Goal: Communication & Community: Connect with others

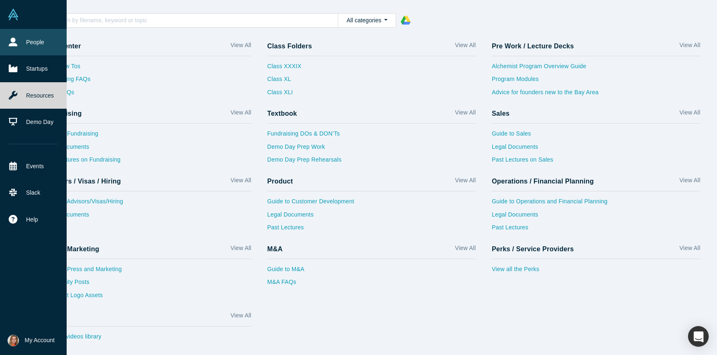
click at [10, 40] on icon at bounding box center [13, 42] width 9 height 9
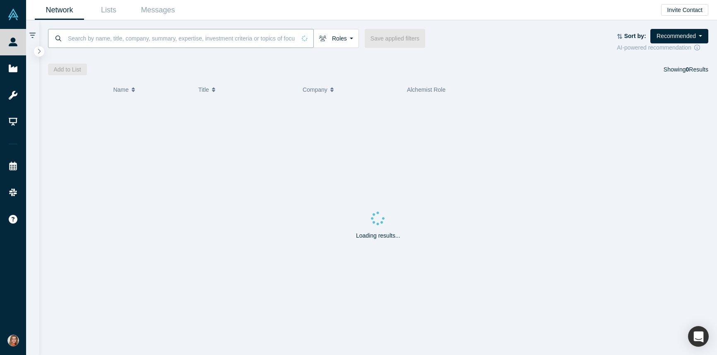
click at [131, 41] on input at bounding box center [181, 38] width 229 height 19
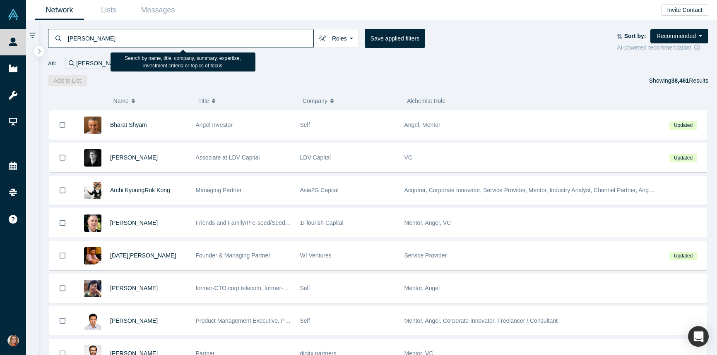
type input "[PERSON_NAME]"
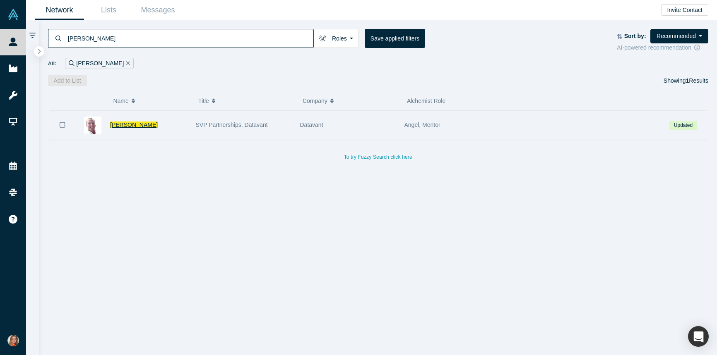
click at [131, 126] on span "[PERSON_NAME]" at bounding box center [134, 125] width 48 height 7
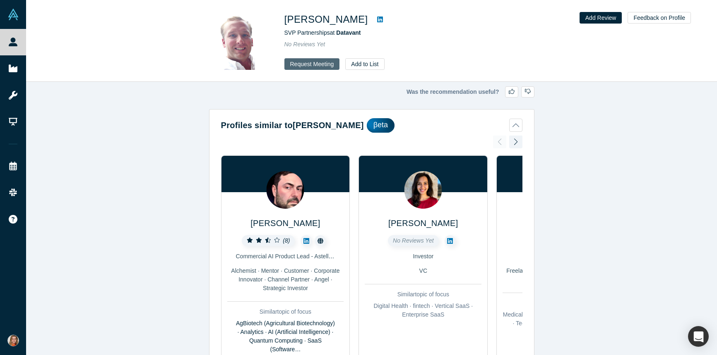
click at [312, 65] on button "Request Meeting" at bounding box center [311, 64] width 55 height 12
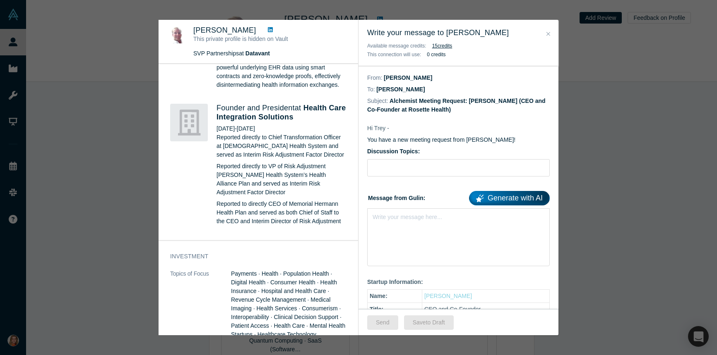
scroll to position [765, 0]
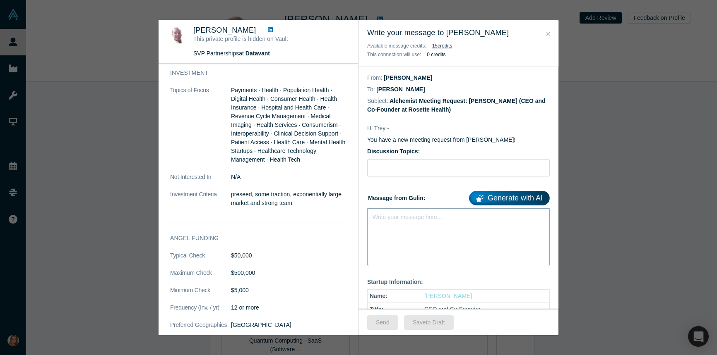
click at [390, 220] on div "rdw-editor" at bounding box center [458, 215] width 171 height 9
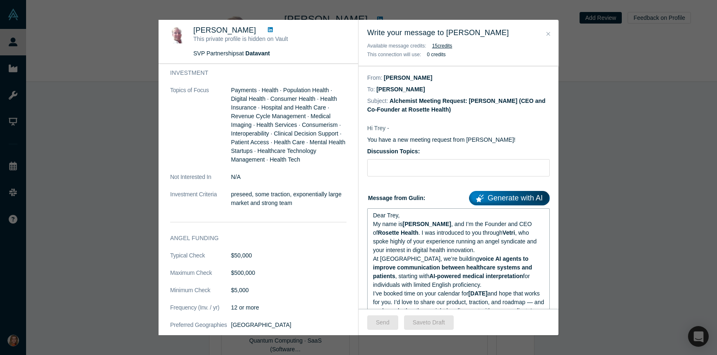
click at [487, 253] on div "My name is [PERSON_NAME] , and I’m the Founder and CEO of Rosette Health . I wa…" at bounding box center [458, 237] width 171 height 35
click at [413, 254] on span ", who spoke highly of your experience running an angel syndicate and your inter…" at bounding box center [455, 242] width 165 height 24
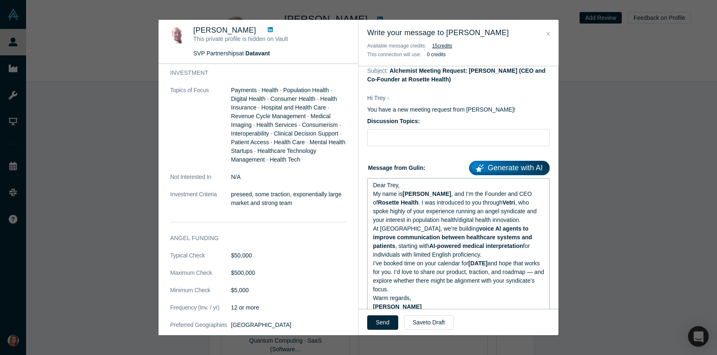
scroll to position [32, 0]
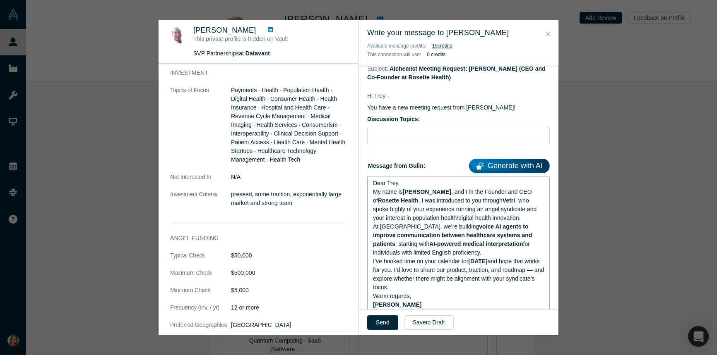
click at [461, 257] on div "At [GEOGRAPHIC_DATA], we’re building voice AI agents to improve communication b…" at bounding box center [458, 240] width 171 height 35
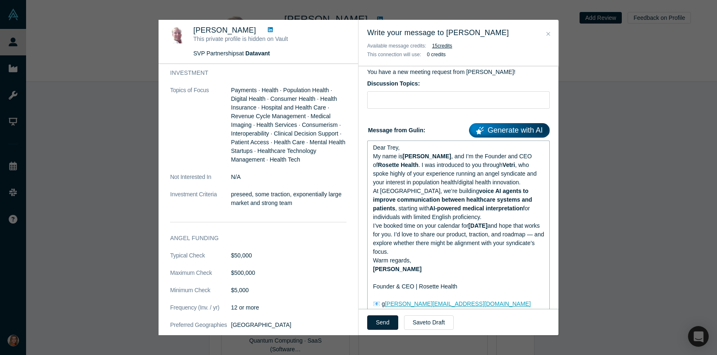
scroll to position [67, 0]
drag, startPoint x: 475, startPoint y: 246, endPoint x: 493, endPoint y: 245, distance: 18.3
click at [480, 230] on span "[DATE]" at bounding box center [477, 226] width 19 height 7
click at [521, 223] on div "At [GEOGRAPHIC_DATA], we’re building voice AI agents to improve communication b…" at bounding box center [458, 205] width 171 height 35
drag, startPoint x: 515, startPoint y: 248, endPoint x: 376, endPoint y: 250, distance: 139.5
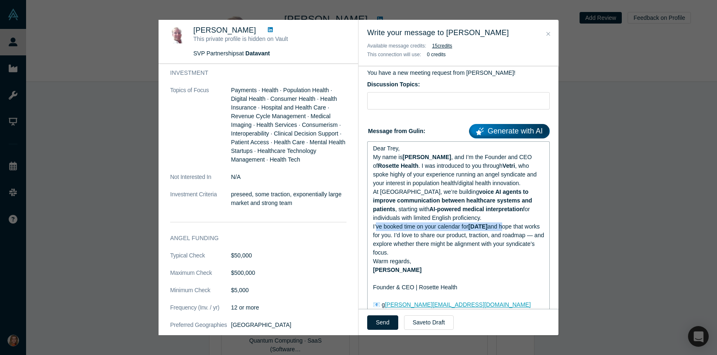
click at [376, 250] on div "I’ve booked time on your calendar for [DATE] and hope that works for you. I’d l…" at bounding box center [458, 240] width 171 height 35
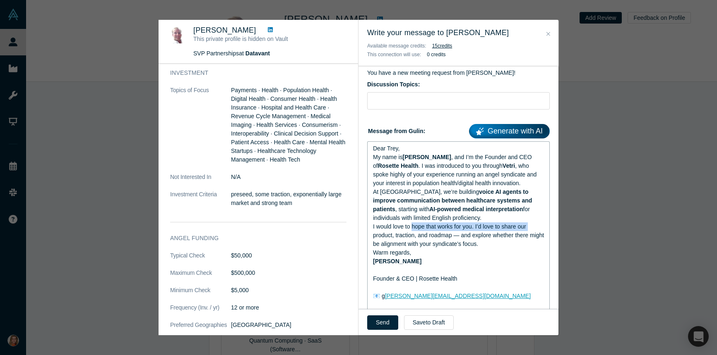
drag, startPoint x: 532, startPoint y: 248, endPoint x: 412, endPoint y: 248, distance: 120.4
click at [412, 248] on div "I would love to hope that works for you. I’d love to share our product, tractio…" at bounding box center [458, 236] width 171 height 26
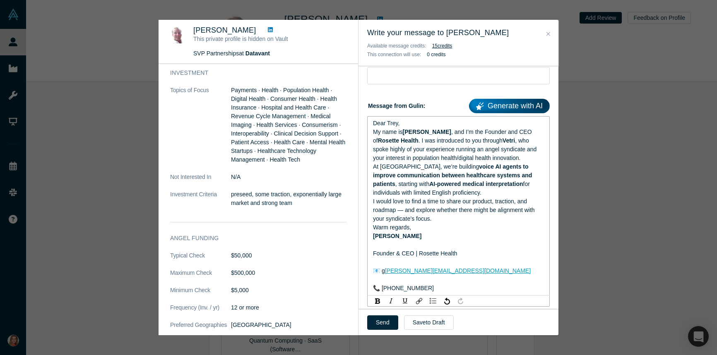
scroll to position [105, 0]
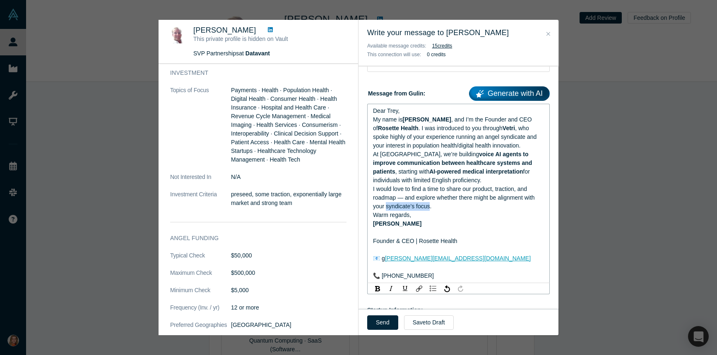
drag, startPoint x: 430, startPoint y: 226, endPoint x: 387, endPoint y: 228, distance: 43.5
click at [387, 210] on span "I would love to find a time to share our product, traction, and roadmap — and e…" at bounding box center [454, 198] width 163 height 24
click at [410, 210] on span "I would love to find a time to share our product, traction, and roadmap — and e…" at bounding box center [454, 198] width 163 height 24
drag, startPoint x: 415, startPoint y: 228, endPoint x: 387, endPoint y: 231, distance: 29.1
click at [387, 211] on div "I would love to find a time to share our product, traction, and roadmap — and e…" at bounding box center [458, 198] width 171 height 26
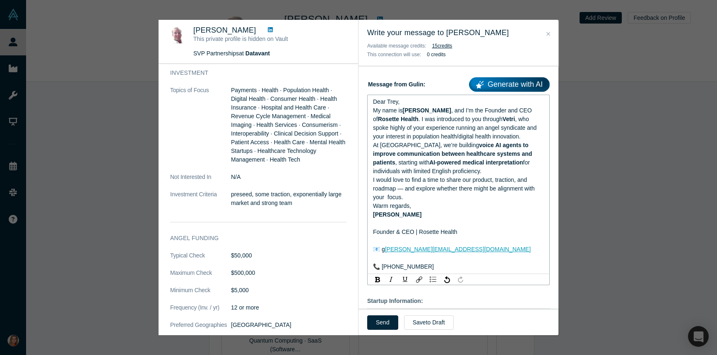
scroll to position [111, 0]
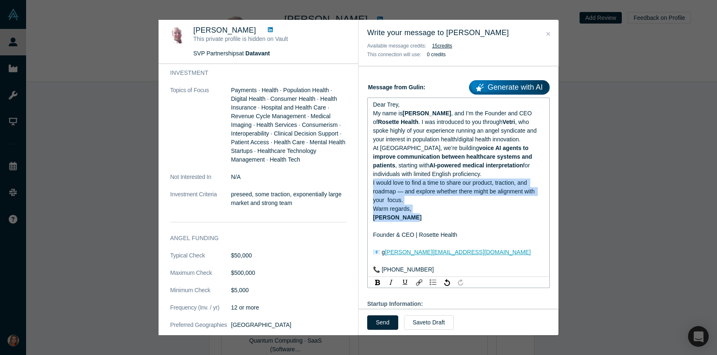
drag, startPoint x: 412, startPoint y: 242, endPoint x: 365, endPoint y: 203, distance: 60.6
click at [391, 204] on span "I would love to find a time to share our product, traction, and roadmap — and e…" at bounding box center [454, 192] width 163 height 24
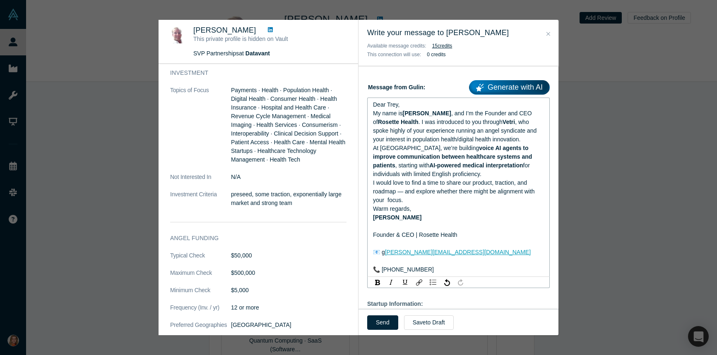
click at [411, 214] on div "Warm regards," at bounding box center [458, 209] width 171 height 9
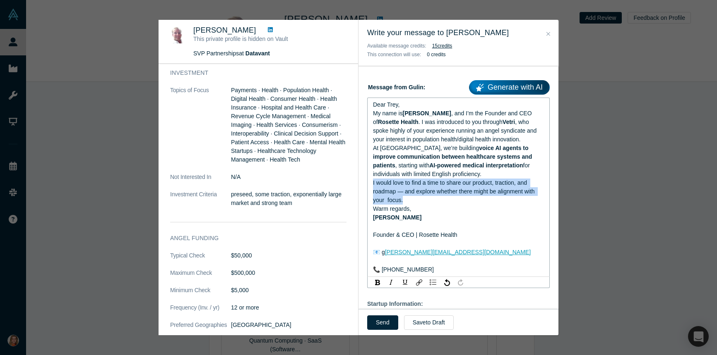
drag, startPoint x: 405, startPoint y: 221, endPoint x: 369, endPoint y: 207, distance: 38.8
click at [369, 207] on div "Dear [PERSON_NAME], My name is [PERSON_NAME] , and I’m the Founder and CEO of R…" at bounding box center [458, 188] width 182 height 180
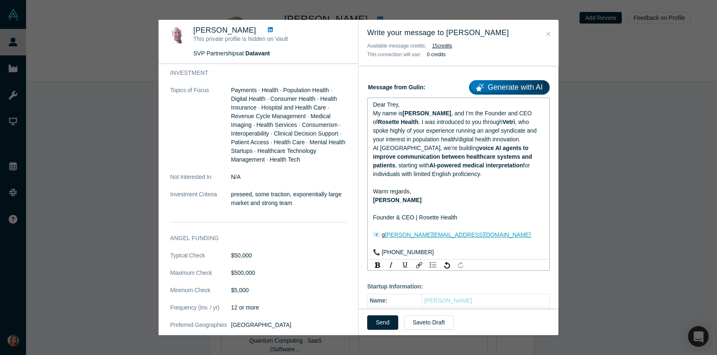
click at [387, 187] on div "rdw-editor" at bounding box center [458, 183] width 171 height 9
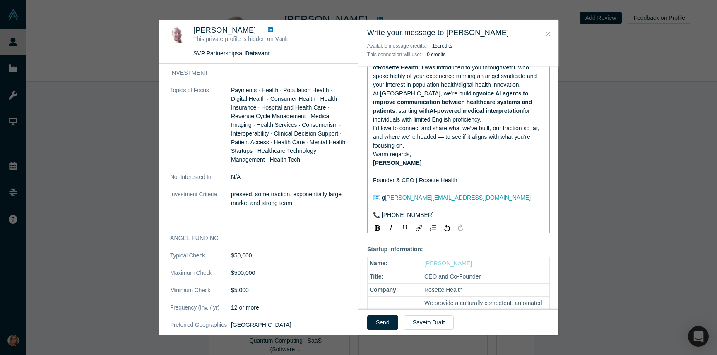
scroll to position [166, 0]
drag, startPoint x: 430, startPoint y: 244, endPoint x: 418, endPoint y: 241, distance: 12.3
click at [418, 219] on div "📞 [PHONE_NUMBER]" at bounding box center [458, 215] width 171 height 9
drag, startPoint x: 466, startPoint y: 209, endPoint x: 374, endPoint y: 210, distance: 92.3
click at [374, 185] on div "Founder & CEO | Rosette Health" at bounding box center [458, 180] width 171 height 9
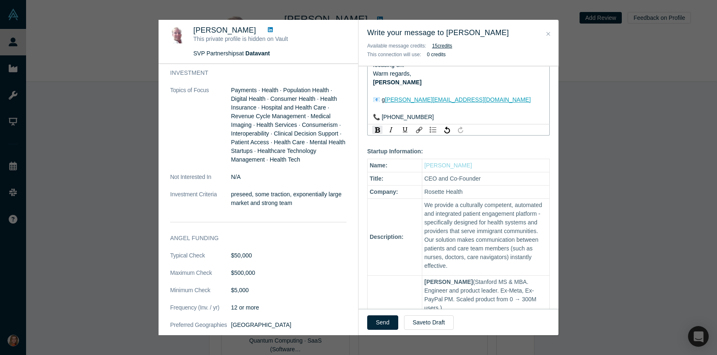
scroll to position [260, 0]
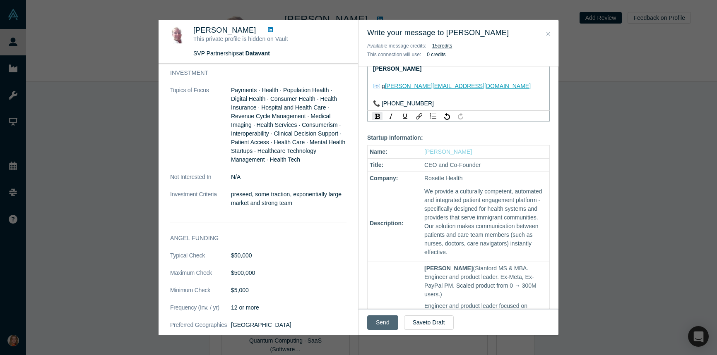
click at [379, 324] on button "Send" at bounding box center [382, 323] width 31 height 14
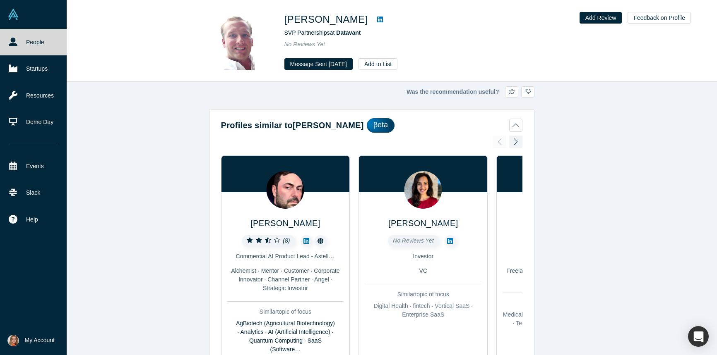
click at [9, 38] on icon at bounding box center [13, 42] width 9 height 9
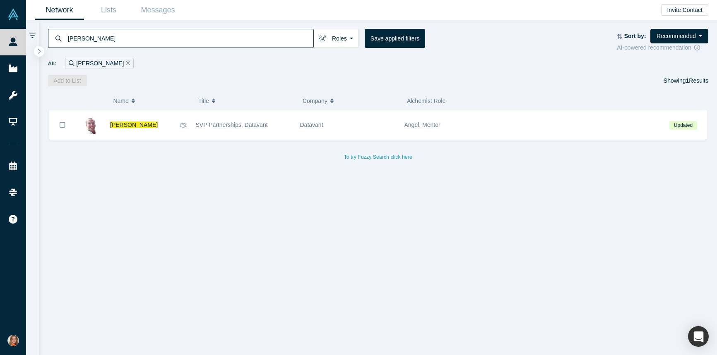
click at [92, 36] on input "[PERSON_NAME]" at bounding box center [190, 38] width 246 height 19
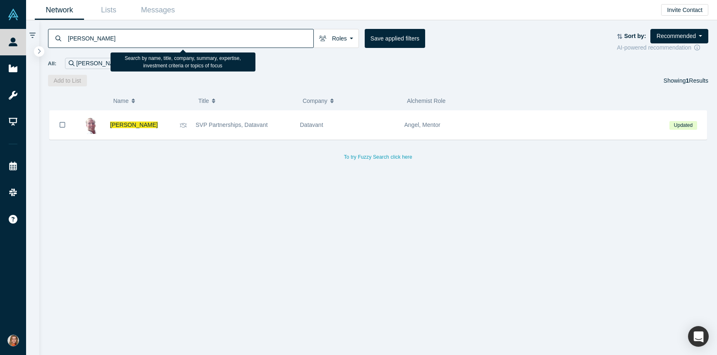
click at [92, 36] on input "[PERSON_NAME]" at bounding box center [190, 38] width 246 height 19
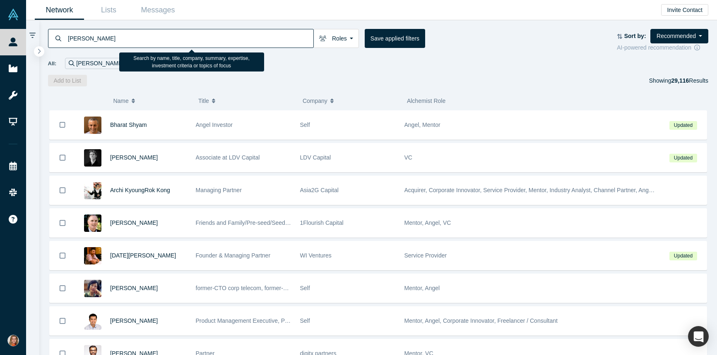
type input "[PERSON_NAME]"
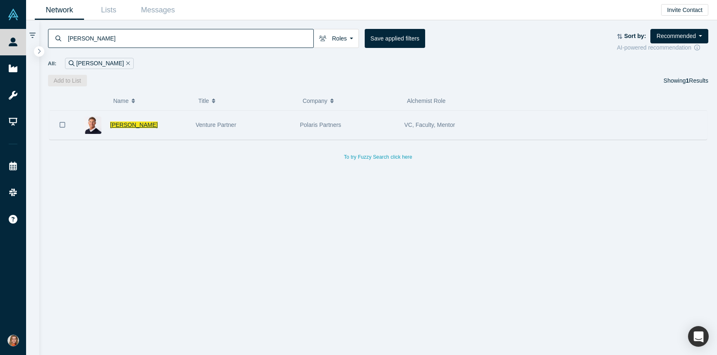
click at [130, 126] on span "[PERSON_NAME]" at bounding box center [134, 125] width 48 height 7
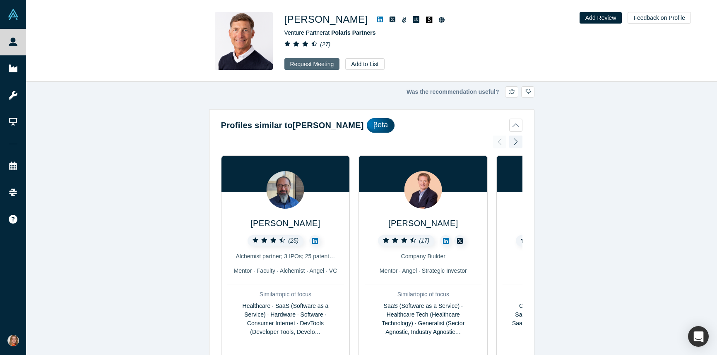
click at [317, 64] on button "Request Meeting" at bounding box center [311, 64] width 55 height 12
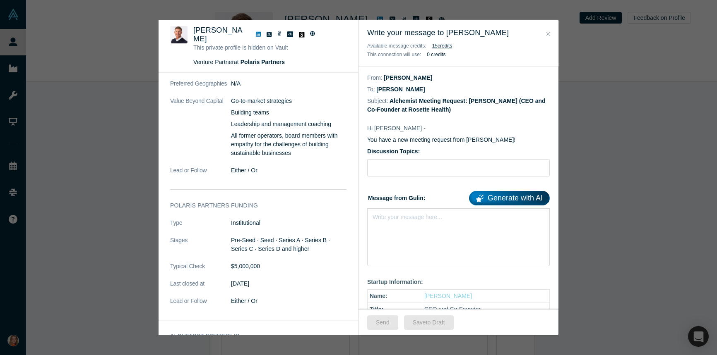
scroll to position [900, 0]
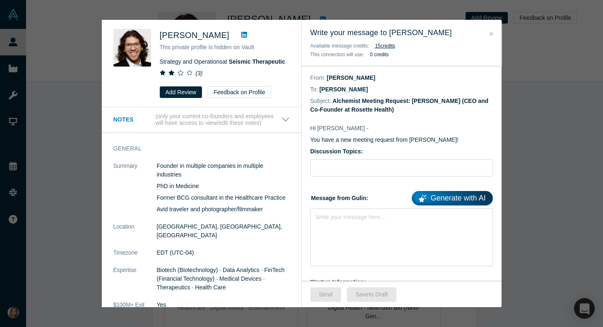
scroll to position [746, 0]
click at [491, 33] on icon "Close" at bounding box center [492, 34] width 4 height 6
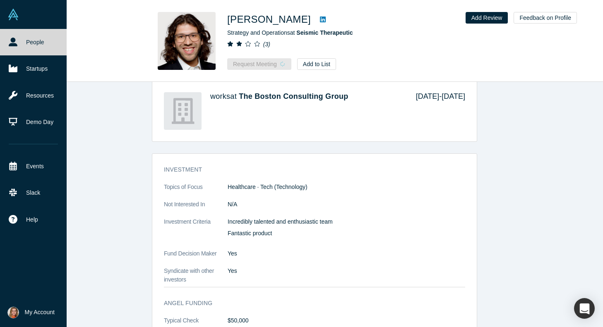
click at [4, 12] on link at bounding box center [33, 14] width 67 height 29
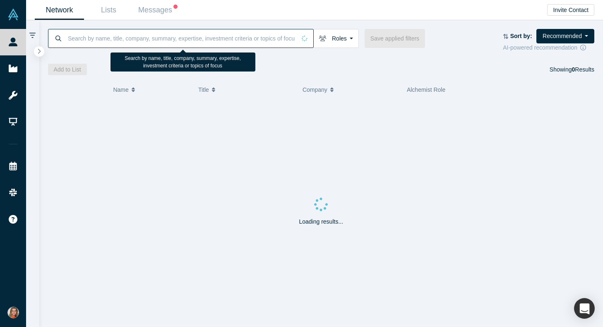
click at [116, 41] on input at bounding box center [181, 38] width 229 height 19
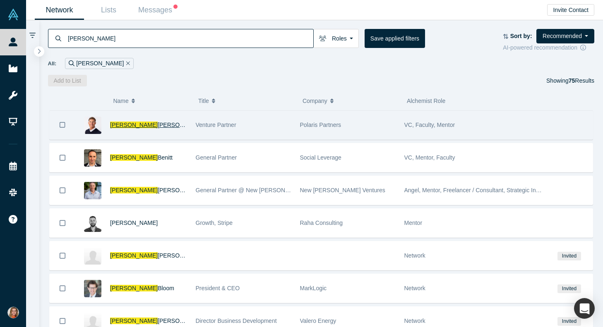
type input "[PERSON_NAME]"
click at [158, 125] on span "Swart" at bounding box center [182, 125] width 48 height 7
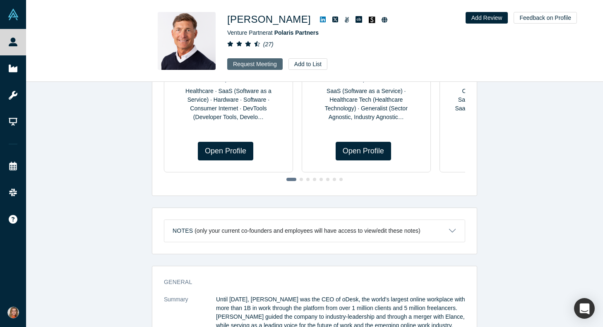
scroll to position [418, 0]
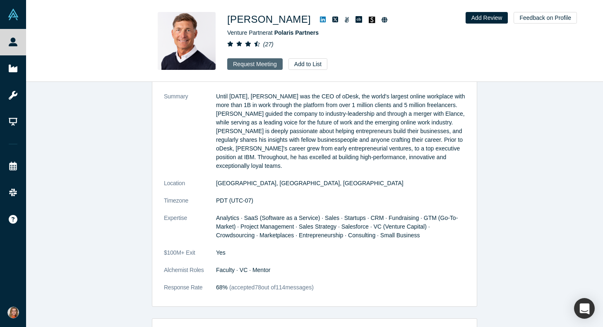
click at [255, 61] on button "Request Meeting" at bounding box center [254, 64] width 55 height 12
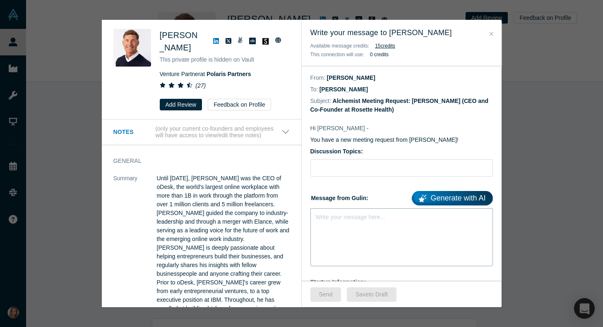
click at [348, 238] on div "Write your message here..." at bounding box center [401, 238] width 182 height 58
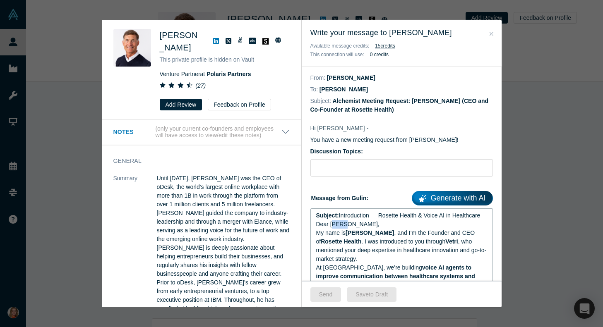
drag, startPoint x: 346, startPoint y: 224, endPoint x: 335, endPoint y: 224, distance: 11.2
click at [335, 224] on div "Dear Gery," at bounding box center [401, 224] width 171 height 9
click at [353, 226] on div "Dear Gery," at bounding box center [401, 224] width 171 height 9
click at [336, 227] on span "Dear Gery," at bounding box center [347, 224] width 63 height 7
click at [393, 220] on div "Subject: Introduction — Rosette Health & Voice AI in Healthcare" at bounding box center [401, 215] width 171 height 9
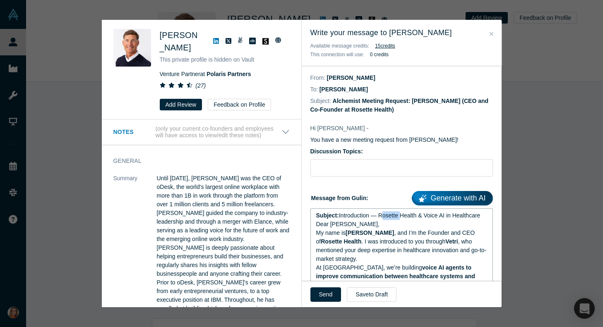
click at [393, 220] on div "Subject: Introduction — Rosette Health & Voice AI in Healthcare" at bounding box center [401, 215] width 171 height 9
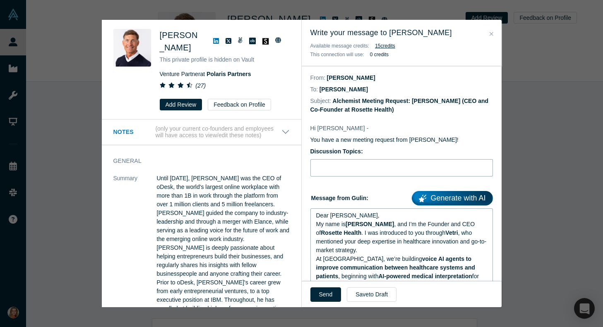
click at [329, 170] on input "Discussion Topics:" at bounding box center [401, 167] width 182 height 17
paste input "Subject: Introduction — Rosette Health & Voice AI in Healthcare"
drag, startPoint x: 338, startPoint y: 170, endPoint x: 303, endPoint y: 171, distance: 35.2
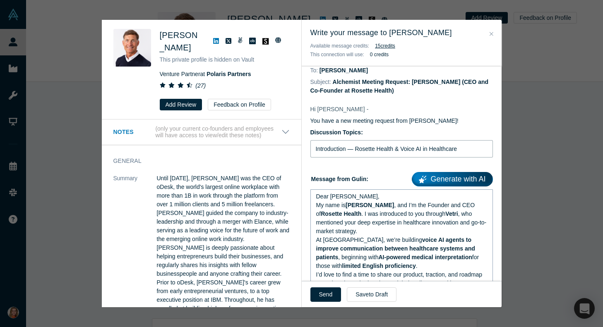
scroll to position [22, 0]
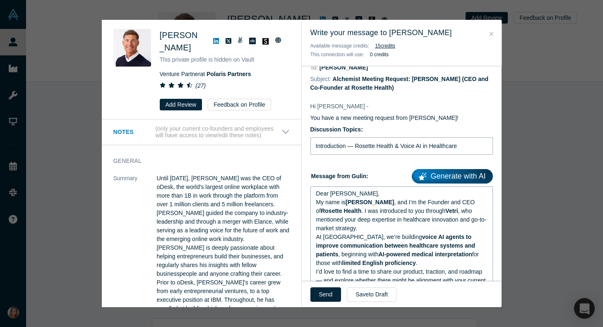
type input "Introduction — Rosette Health & Voice AI in Healthcare"
click at [378, 232] on div "My name is Gülin Yilmaz , and I’m the Founder and CEO of Rosette Health . I was…" at bounding box center [401, 215] width 171 height 35
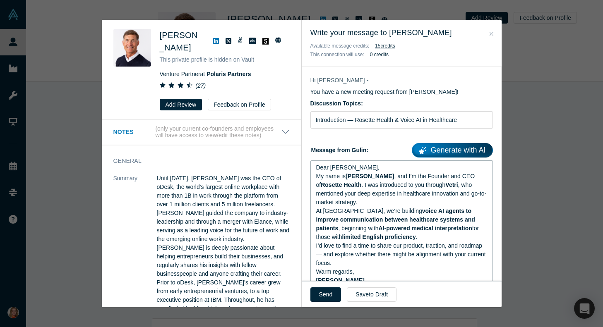
scroll to position [49, 0]
click at [398, 241] on div "At Rosette, we’re building voice AI agents to improve communication between hea…" at bounding box center [401, 223] width 171 height 35
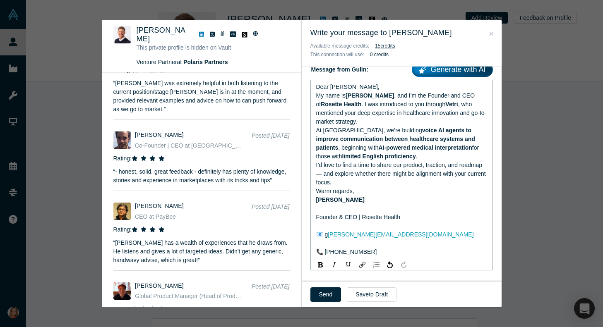
scroll to position [1509, 0]
click at [372, 113] on span ", who mentioned your deep expertise in healthcare innovation and go-to-market s…" at bounding box center [401, 113] width 170 height 24
click at [403, 115] on span ", who mentioned your interest expertise in healthcare innovation and go-to-mark…" at bounding box center [401, 113] width 170 height 24
drag, startPoint x: 458, startPoint y: 108, endPoint x: 360, endPoint y: 110, distance: 97.7
click at [360, 110] on div "My name is Gülin Yilmaz , and I’m the Founder and CEO of Rosette Health . I was…" at bounding box center [401, 108] width 171 height 35
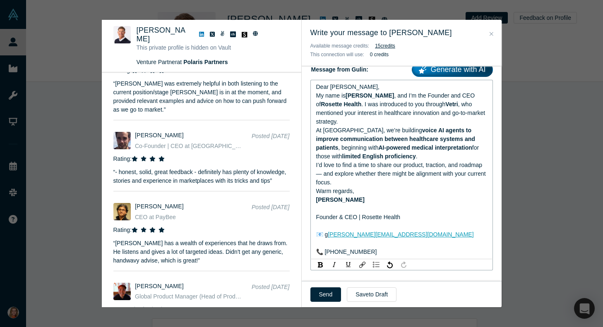
click at [361, 126] on div "My name is Gülin Yilmaz , and I’m the Founder and CEO of Rosette Health . I was…" at bounding box center [401, 108] width 171 height 35
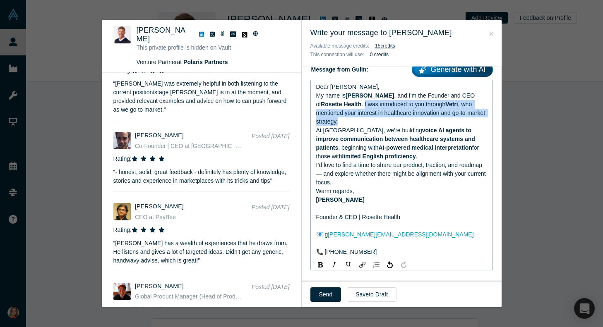
drag, startPoint x: 360, startPoint y: 106, endPoint x: 379, endPoint y: 127, distance: 28.7
click at [379, 126] on div "My name is Gülin Yilmaz , and I’m the Founder and CEO of Rosette Health . I was…" at bounding box center [401, 108] width 171 height 35
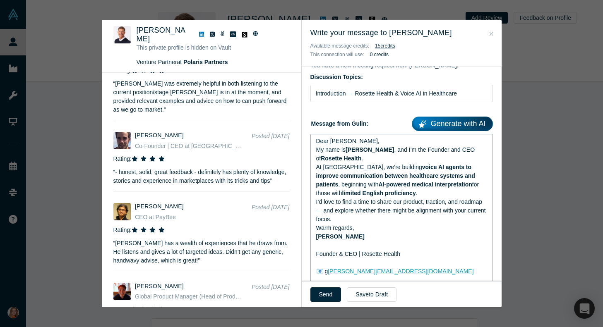
scroll to position [76, 0]
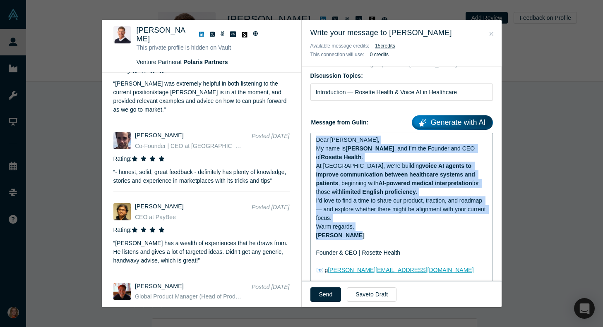
drag, startPoint x: 360, startPoint y: 243, endPoint x: 315, endPoint y: 127, distance: 124.3
click at [315, 127] on div "Message from Gulin: Generate with AI Dear Gary, My name is Gülin Yilmaz , and I…" at bounding box center [401, 210] width 182 height 194
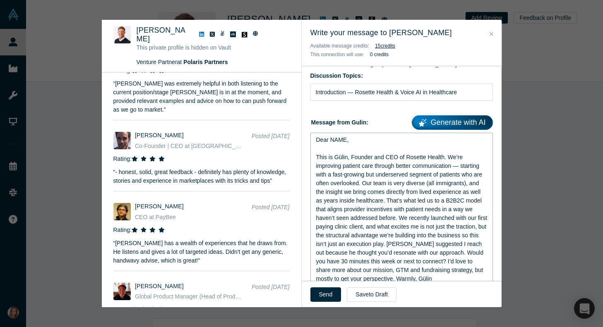
click at [347, 140] on span "Dear NAME," at bounding box center [332, 140] width 33 height 7
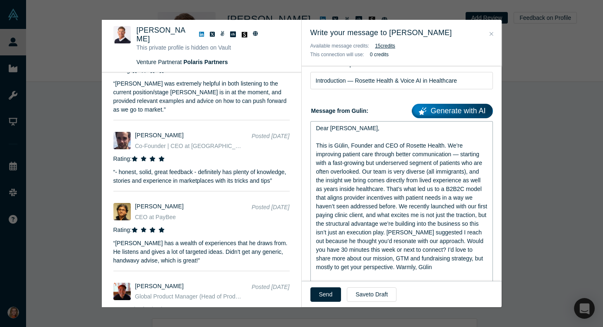
scroll to position [88, 0]
click at [400, 204] on span "This is Gülin, Founder and CEO of Rosette Health. We’re improving patient care …" at bounding box center [402, 206] width 173 height 128
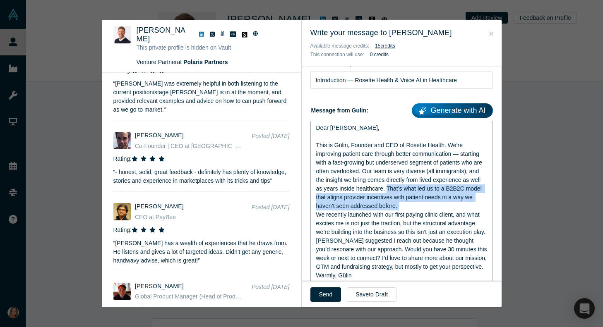
drag, startPoint x: 399, startPoint y: 209, endPoint x: 385, endPoint y: 192, distance: 21.8
click at [385, 192] on div "This is Gülin, Founder and CEO of Rosette Health. We’re improving patient care …" at bounding box center [401, 210] width 171 height 139
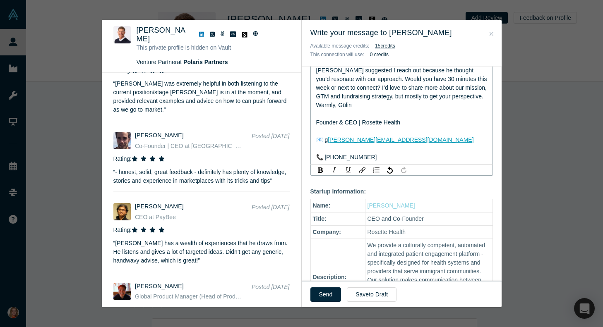
scroll to position [237, 0]
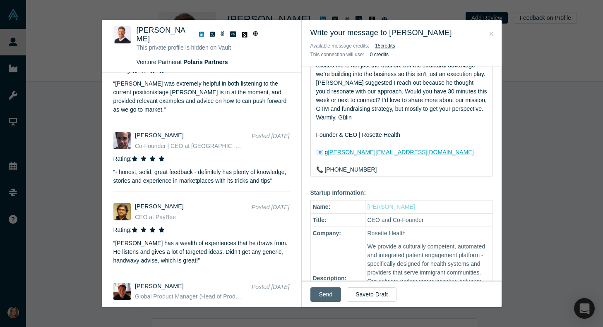
click at [329, 295] on button "Send" at bounding box center [325, 295] width 31 height 14
